Goal: Task Accomplishment & Management: Manage account settings

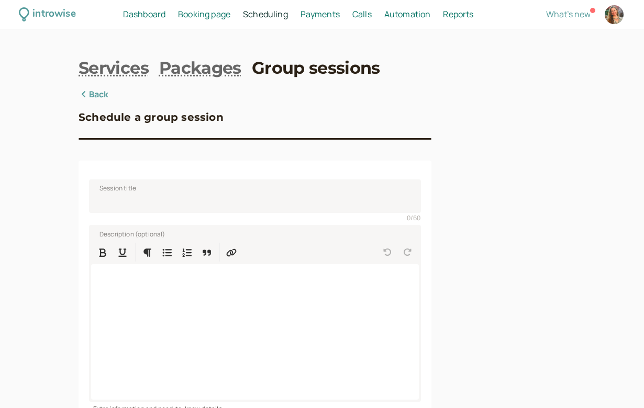
click at [99, 90] on link "Back" at bounding box center [94, 95] width 30 height 14
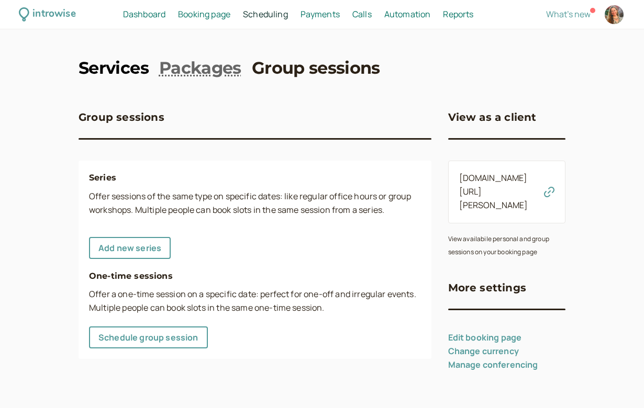
click at [114, 75] on link "Services" at bounding box center [114, 69] width 70 height 24
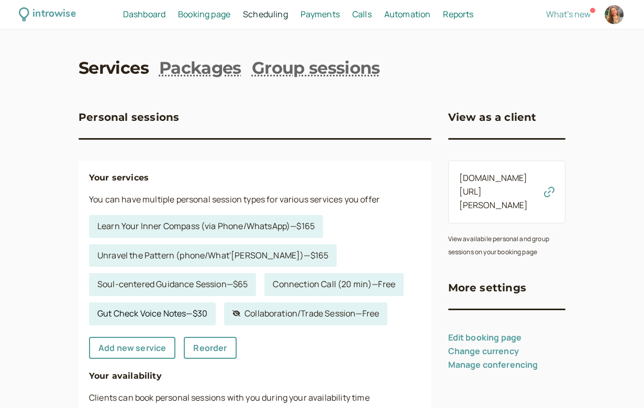
click at [155, 308] on link "Gut Check Voice Notes — $30" at bounding box center [152, 314] width 127 height 23
select select "15"
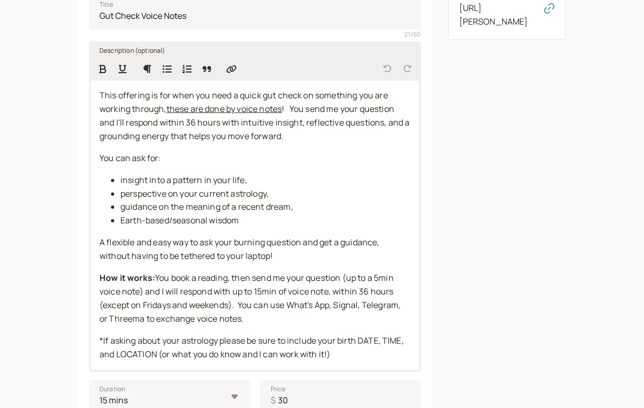
scroll to position [191, 0]
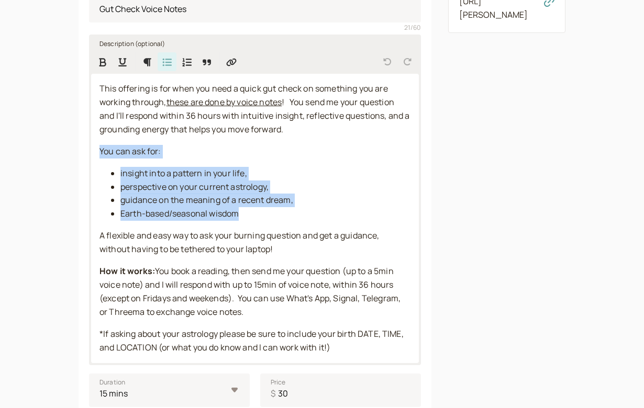
drag, startPoint x: 245, startPoint y: 209, endPoint x: 95, endPoint y: 151, distance: 160.1
click at [95, 151] on div "This offering is for when you need a quick gut check on something you are worki…" at bounding box center [255, 218] width 328 height 289
copy div "You can ask for: insight into a pattern in your life, perspective on your curre…"
click at [206, 240] on span "A flexible and easy way to ask your burning question and get a guidance, withou…" at bounding box center [240, 242] width 282 height 25
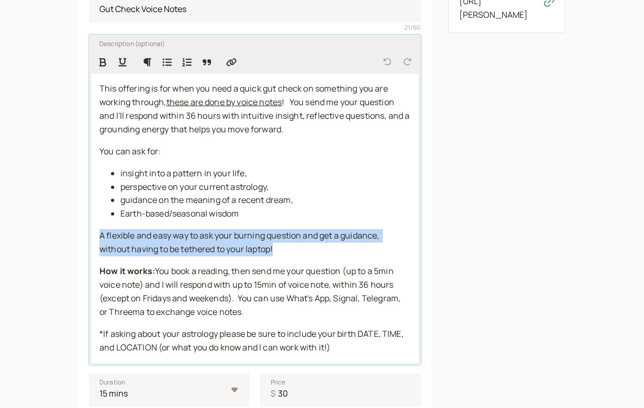
drag, startPoint x: 284, startPoint y: 243, endPoint x: 95, endPoint y: 235, distance: 189.7
click at [95, 235] on div "This offering is for when you need a quick gut check on something you are worki…" at bounding box center [255, 218] width 328 height 289
copy span "A flexible and easy way to ask your burning question and get a guidance, withou…"
click at [222, 256] on div "This offering is for when you need a quick gut check on something you are worki…" at bounding box center [255, 218] width 328 height 289
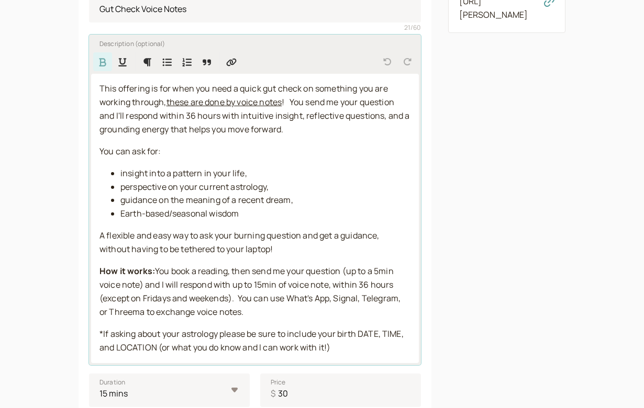
click at [342, 232] on span "A flexible and easy way to ask your burning question and get a guidance, withou…" at bounding box center [240, 242] width 282 height 25
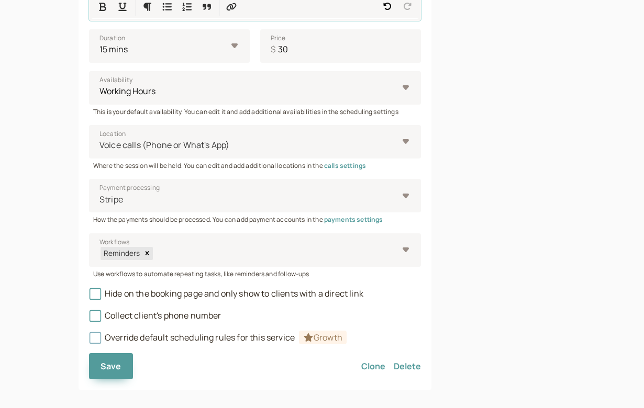
scroll to position [535, 0]
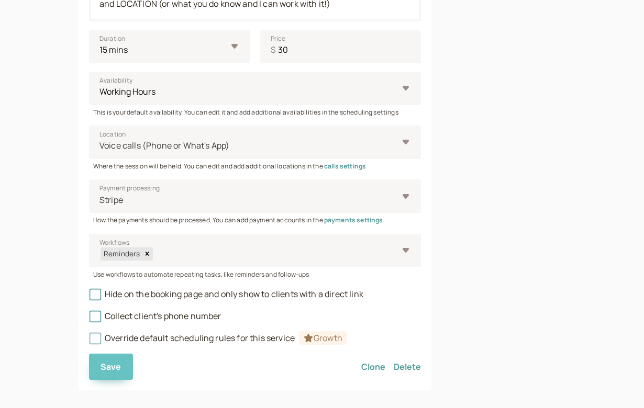
click at [119, 361] on span "Save" at bounding box center [111, 367] width 21 height 12
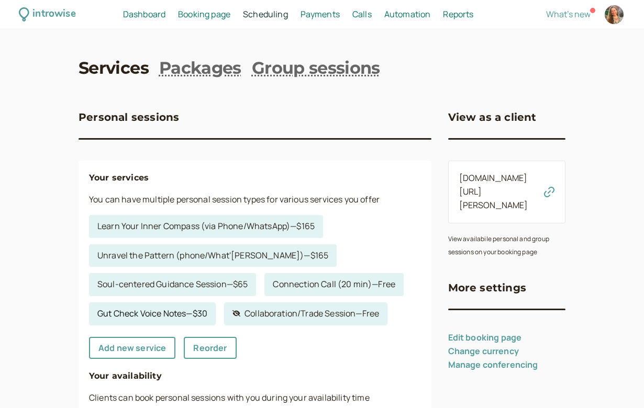
click at [179, 312] on link "Gut Check Voice Notes — $30" at bounding box center [152, 314] width 127 height 23
select select "15"
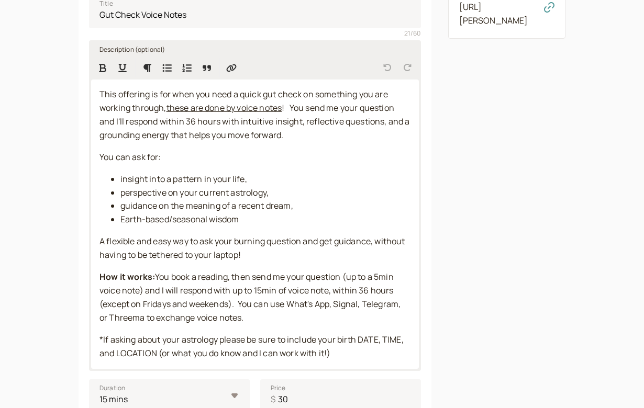
scroll to position [182, 0]
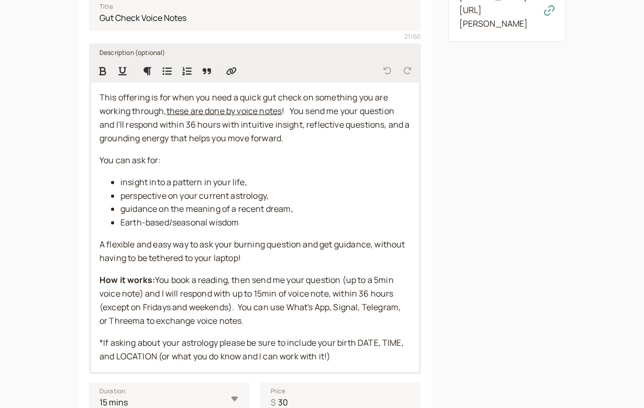
click at [295, 107] on span "! You send me your question and I'll respond within 36 hours with intuitive ins…" at bounding box center [255, 124] width 312 height 39
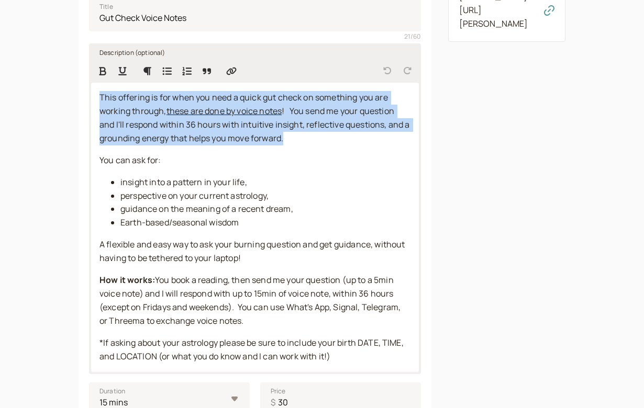
drag, startPoint x: 294, startPoint y: 138, endPoint x: 97, endPoint y: 98, distance: 200.8
click at [97, 98] on div "This offering is for when you need a quick gut check on something you are worki…" at bounding box center [255, 227] width 328 height 289
copy p "This offering is for when you need a quick gut check on something you are worki…"
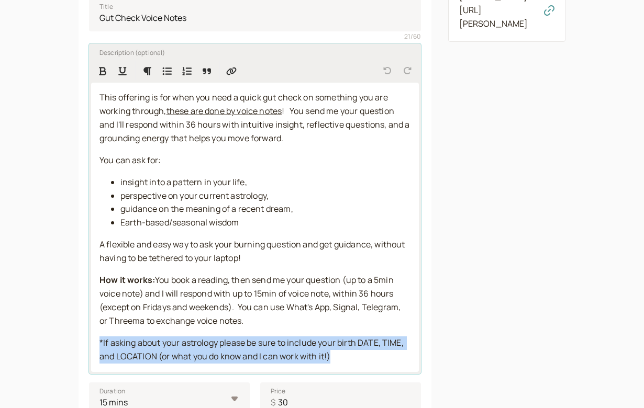
drag, startPoint x: 339, startPoint y: 351, endPoint x: 96, endPoint y: 325, distance: 243.9
click at [96, 325] on div "This offering is for when you need a quick gut check on something you are worki…" at bounding box center [255, 227] width 328 height 289
copy span "*If asking about your astrology please be sure to include your birth DATE, TIME…"
